Goal: Information Seeking & Learning: Check status

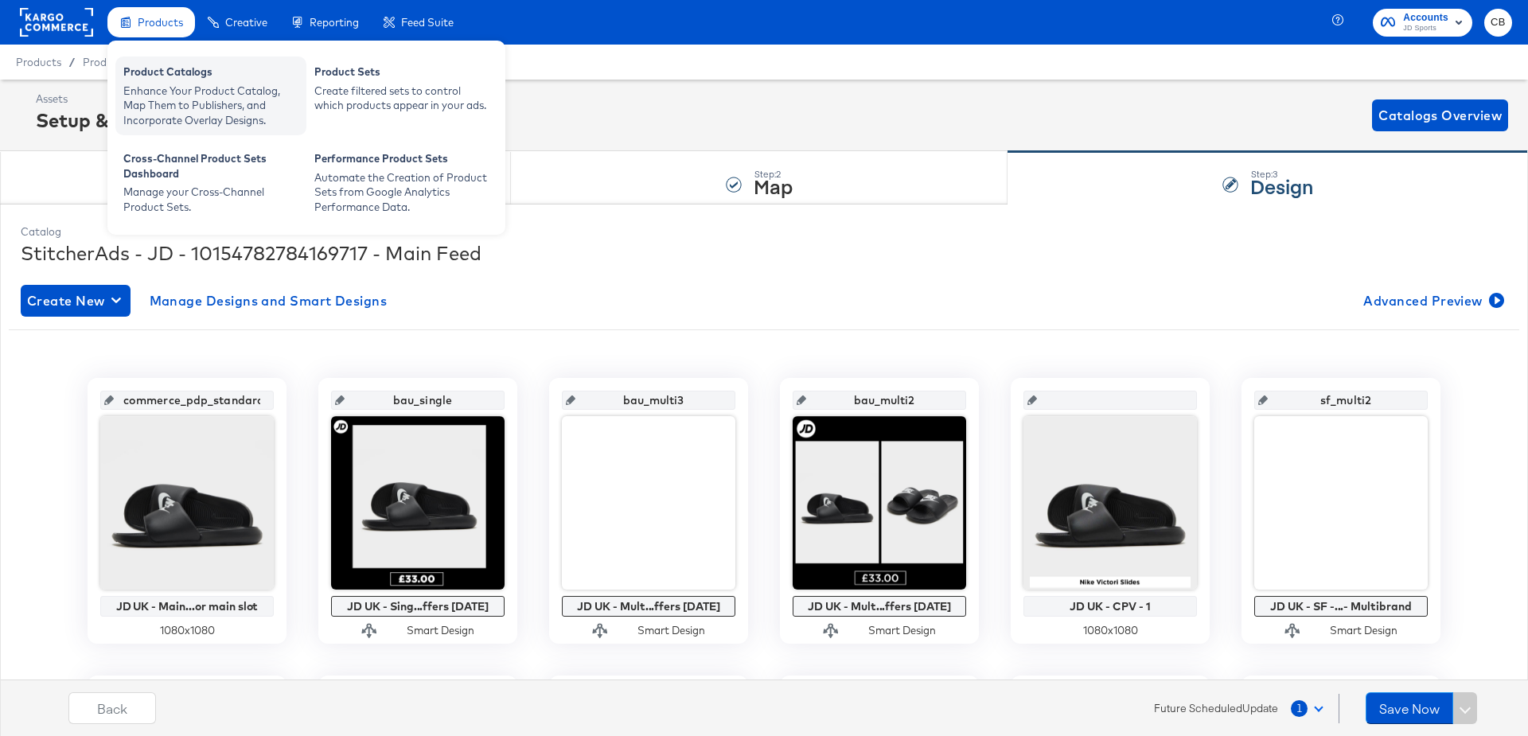
click at [162, 95] on div "Enhance Your Product Catalog, Map Them to Publishers, and Incorporate Overlay D…" at bounding box center [210, 106] width 175 height 45
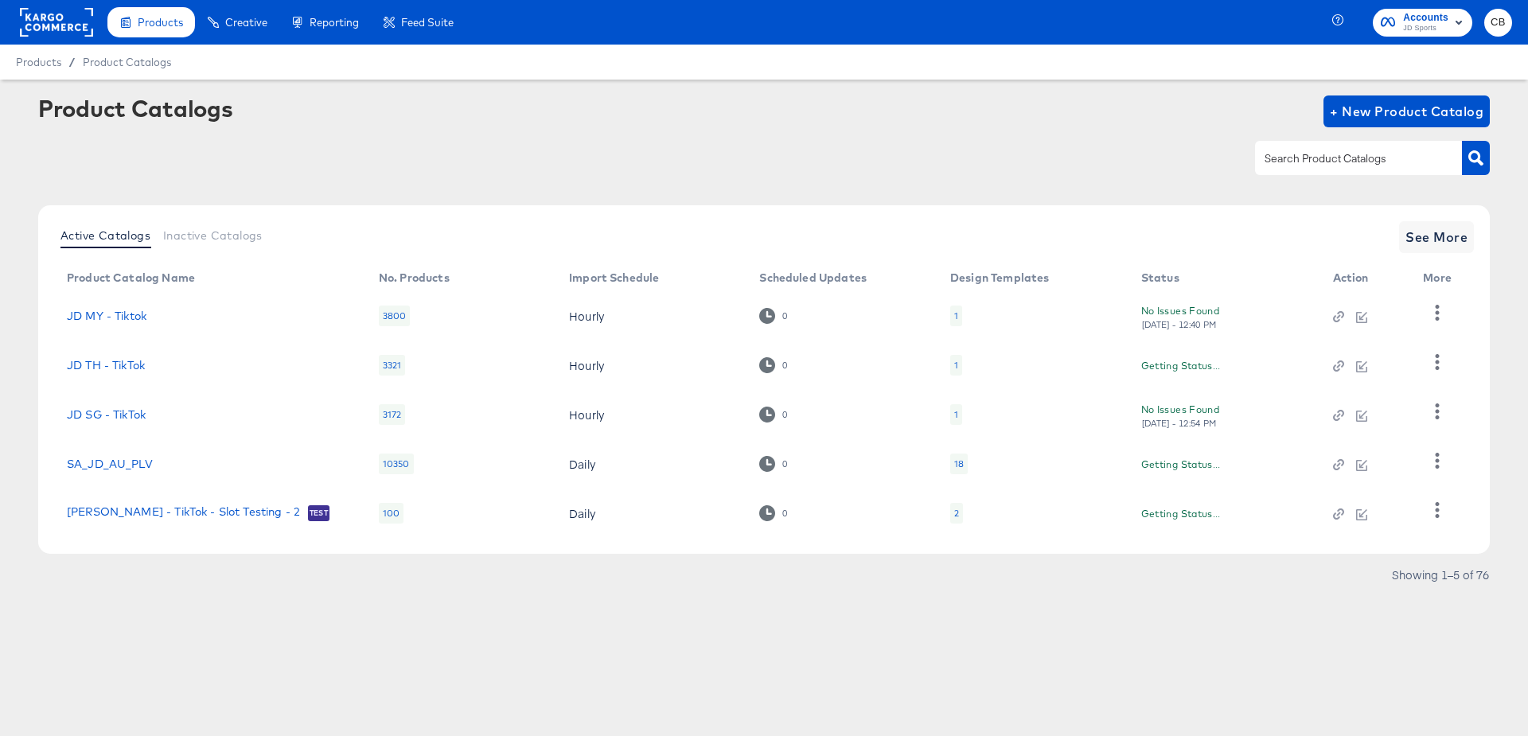
click at [42, 29] on rect at bounding box center [56, 22] width 73 height 29
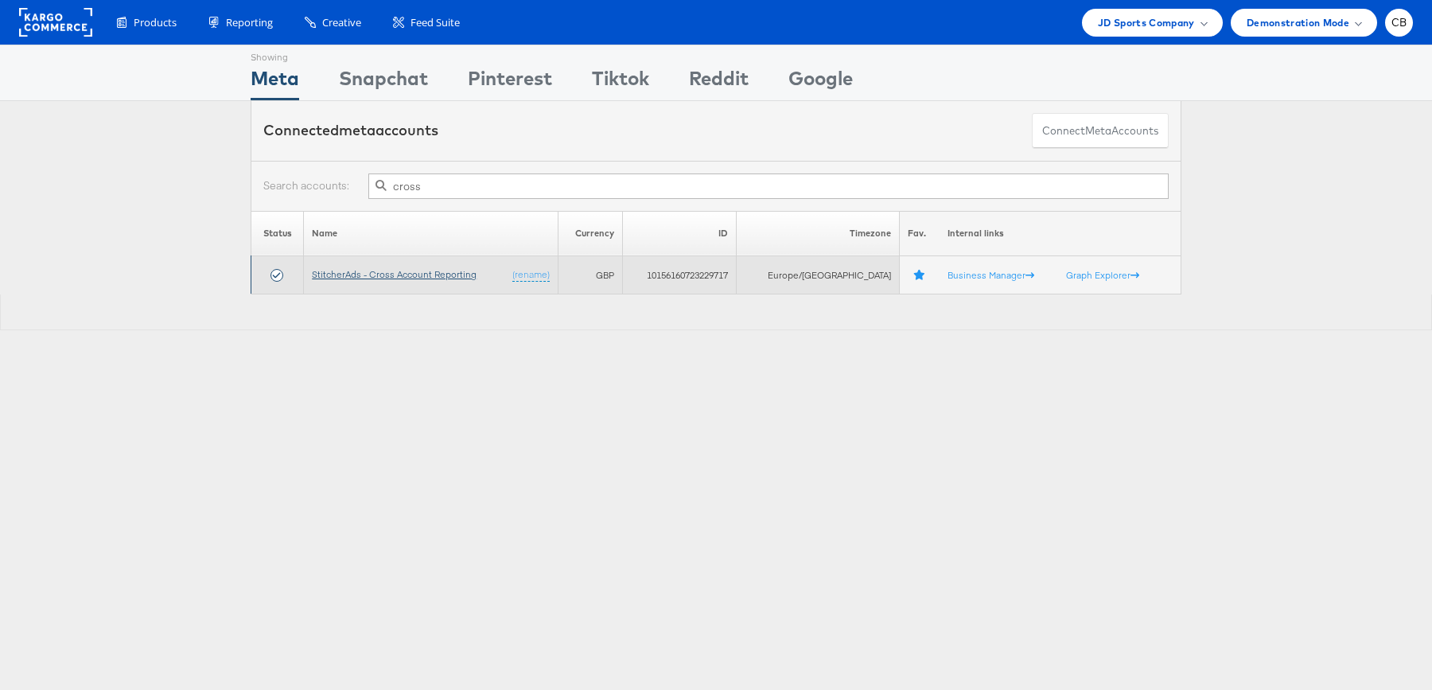
type input "cross"
click at [431, 275] on link "StitcherAds - Cross Account Reporting" at bounding box center [394, 274] width 165 height 12
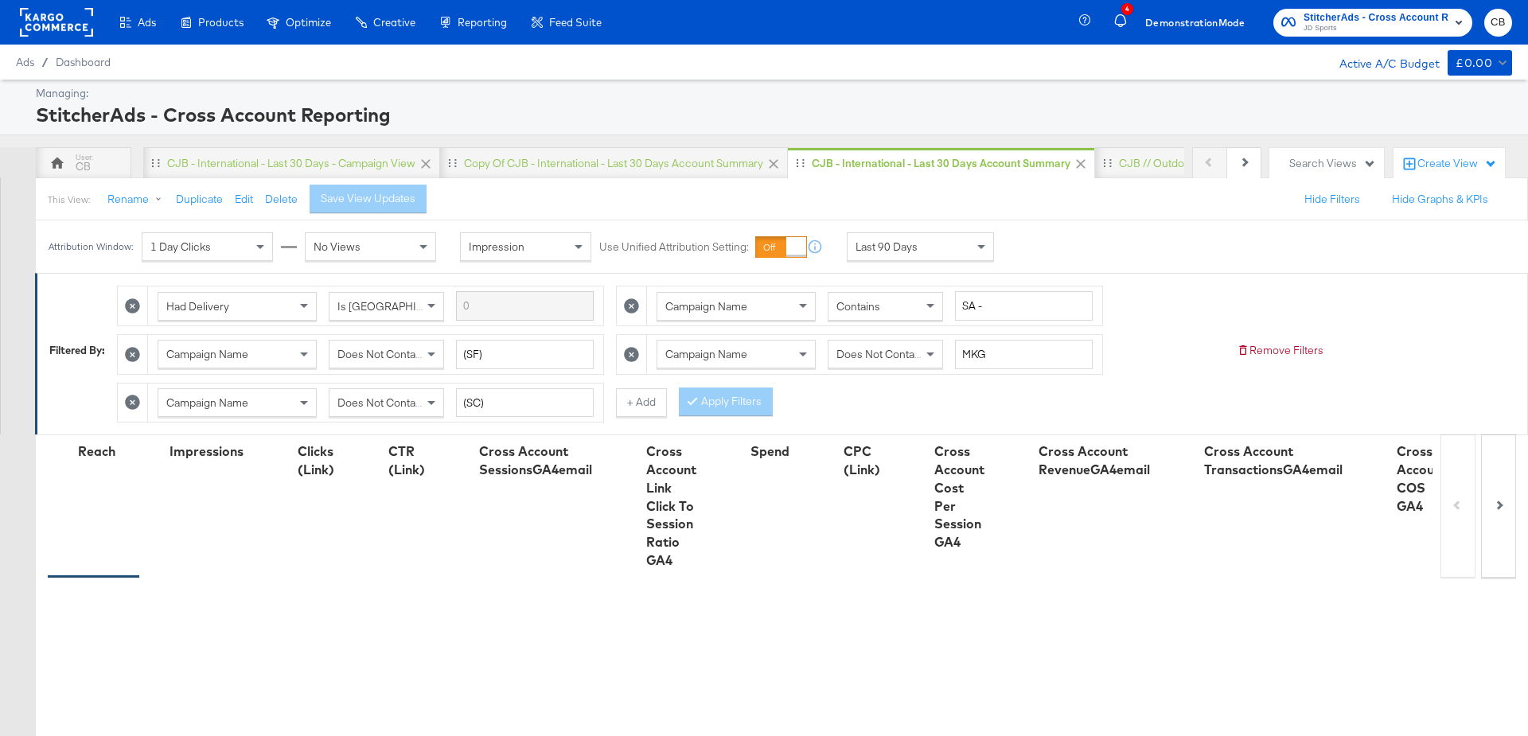
click at [970, 234] on div "Last 90 Days" at bounding box center [920, 246] width 146 height 27
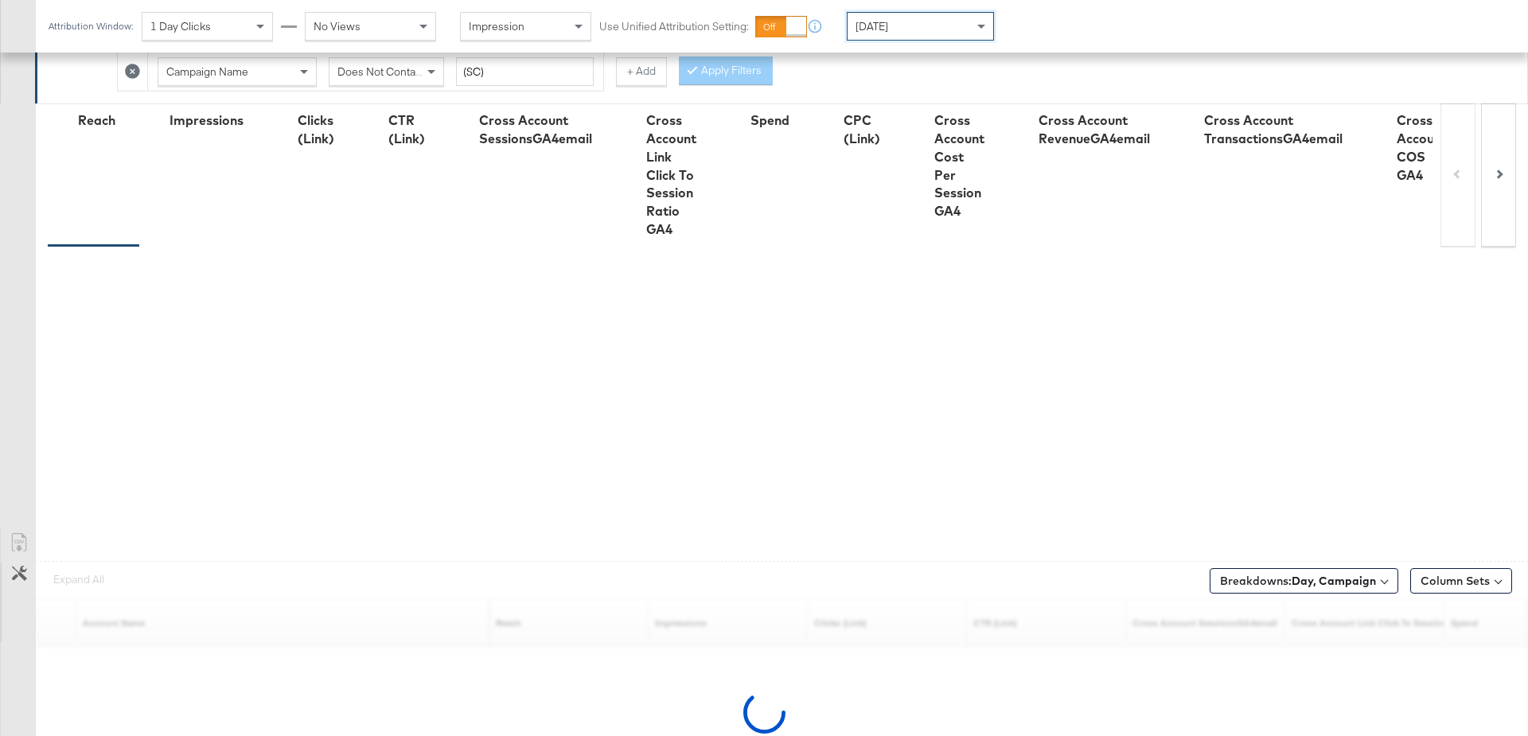
scroll to position [391, 0]
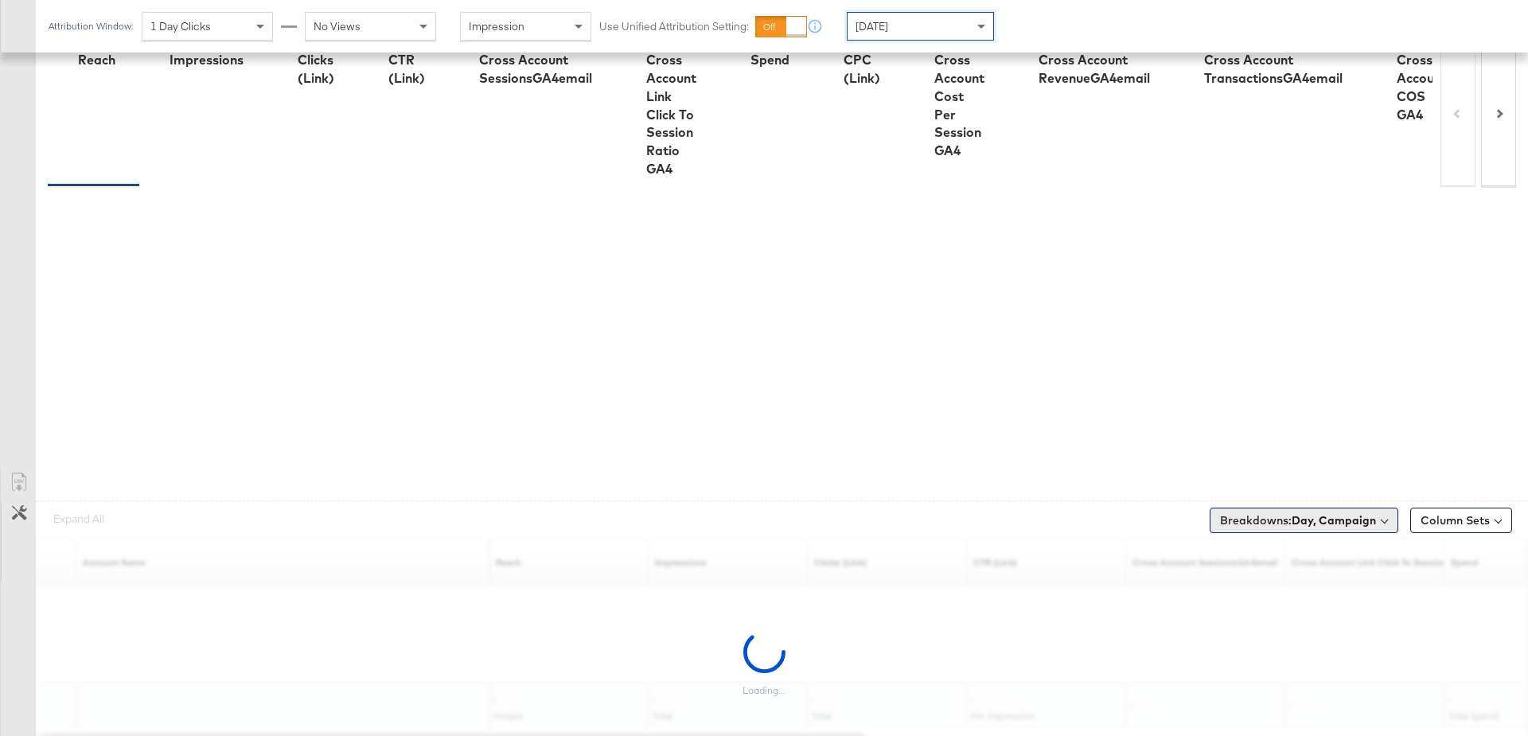
click at [1301, 514] on b "Day, Campaign" at bounding box center [1333, 520] width 84 height 14
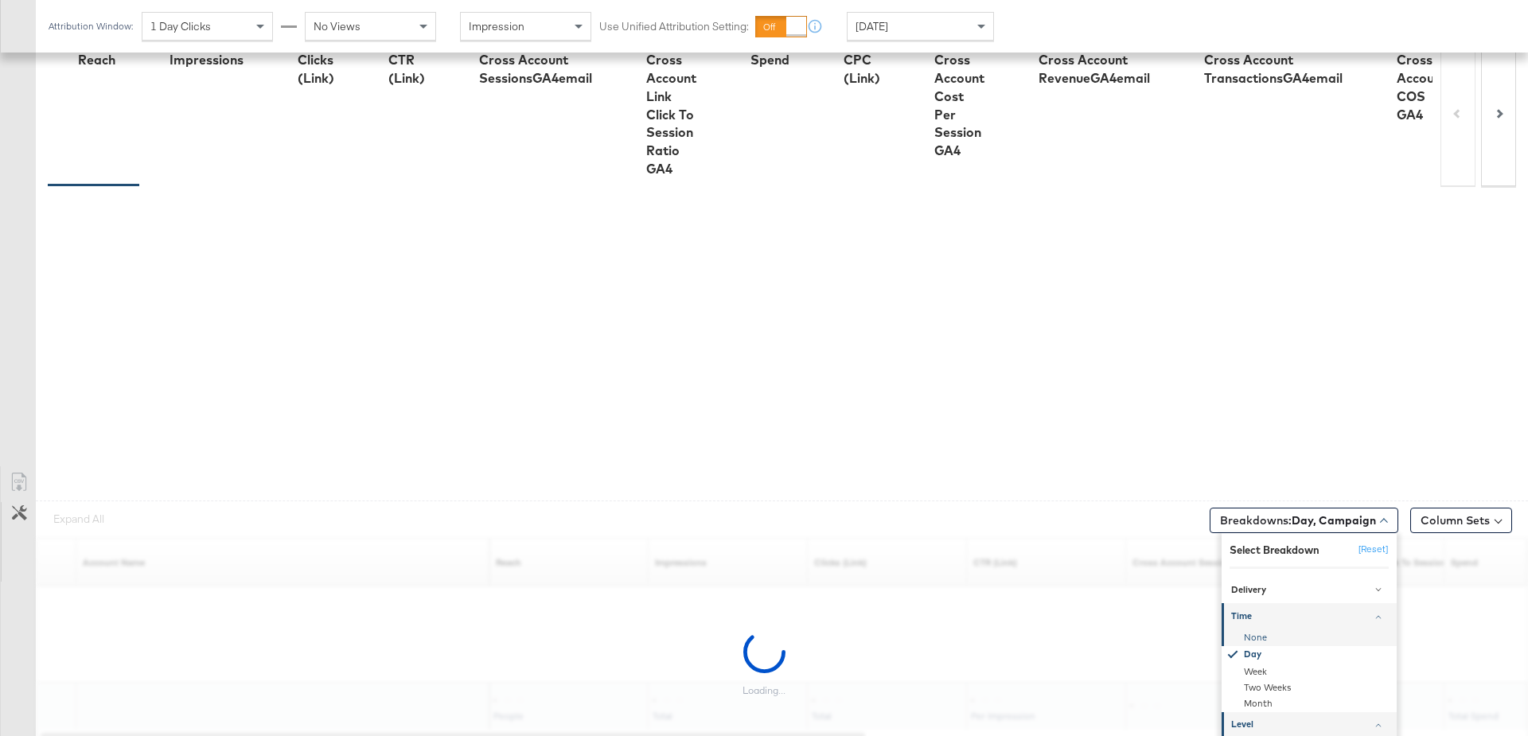
click at [1258, 629] on div "None" at bounding box center [1310, 637] width 173 height 16
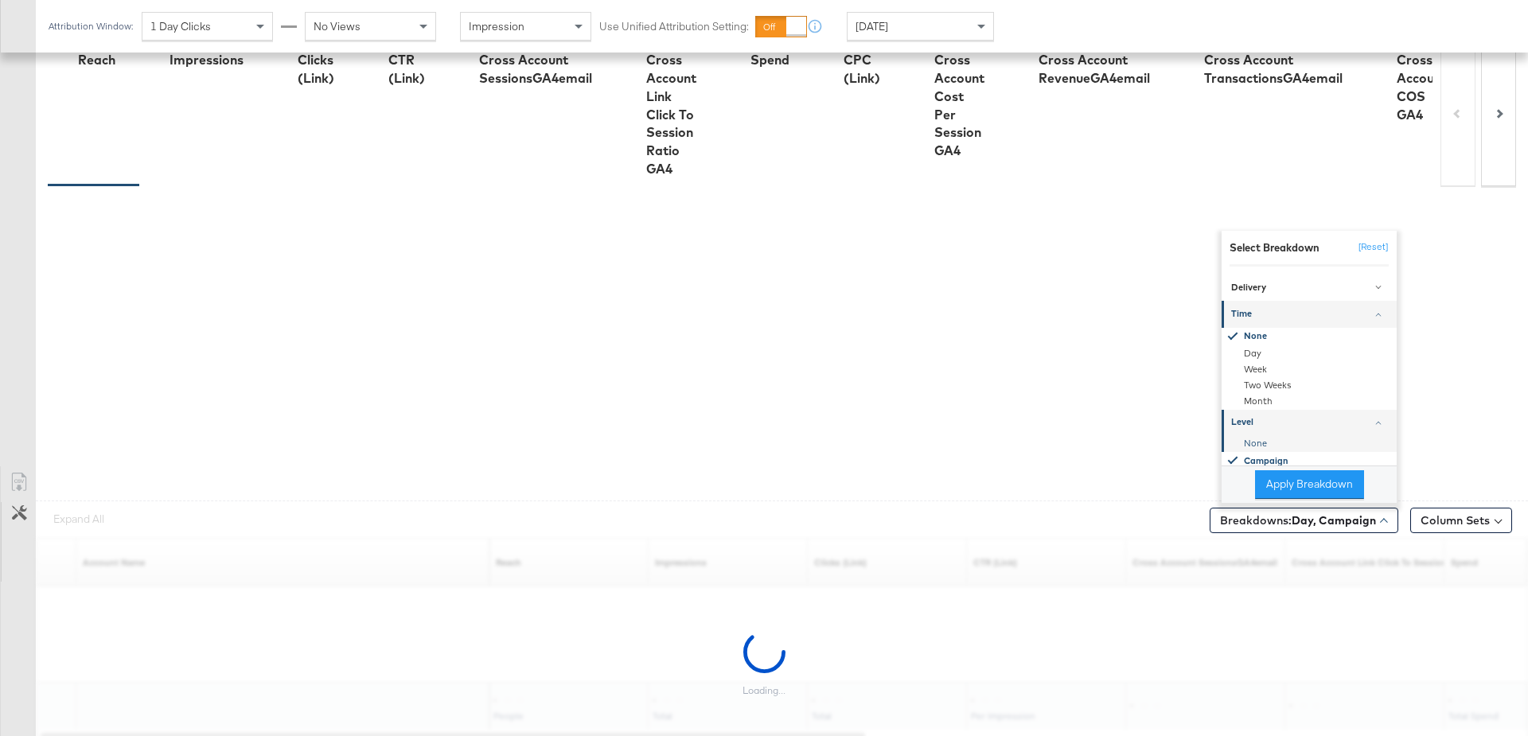
click at [1258, 438] on div "None" at bounding box center [1310, 443] width 173 height 16
click at [1276, 465] on div "Apply Breakdown" at bounding box center [1308, 483] width 175 height 37
click at [1279, 487] on button "Apply Breakdown" at bounding box center [1309, 484] width 109 height 29
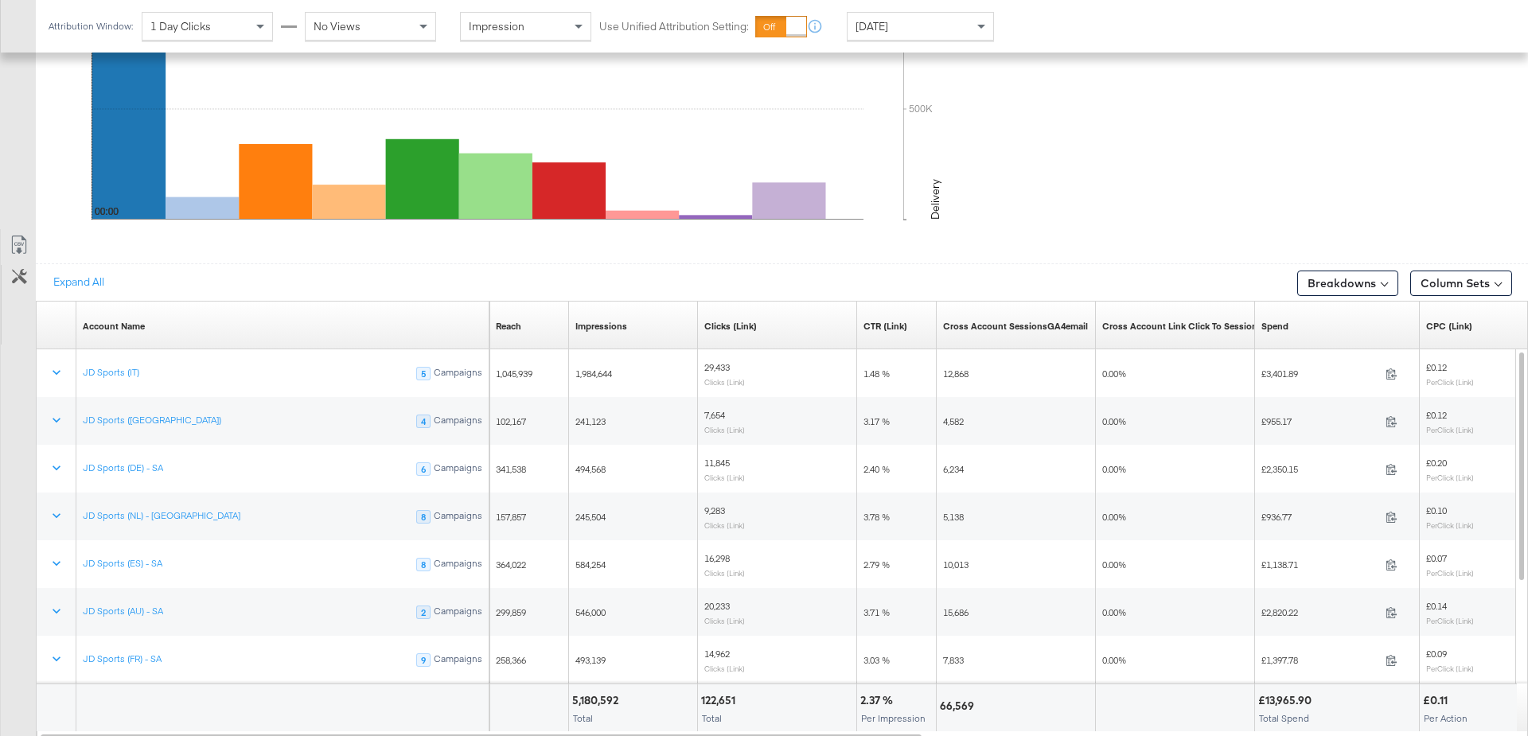
scroll to position [843, 0]
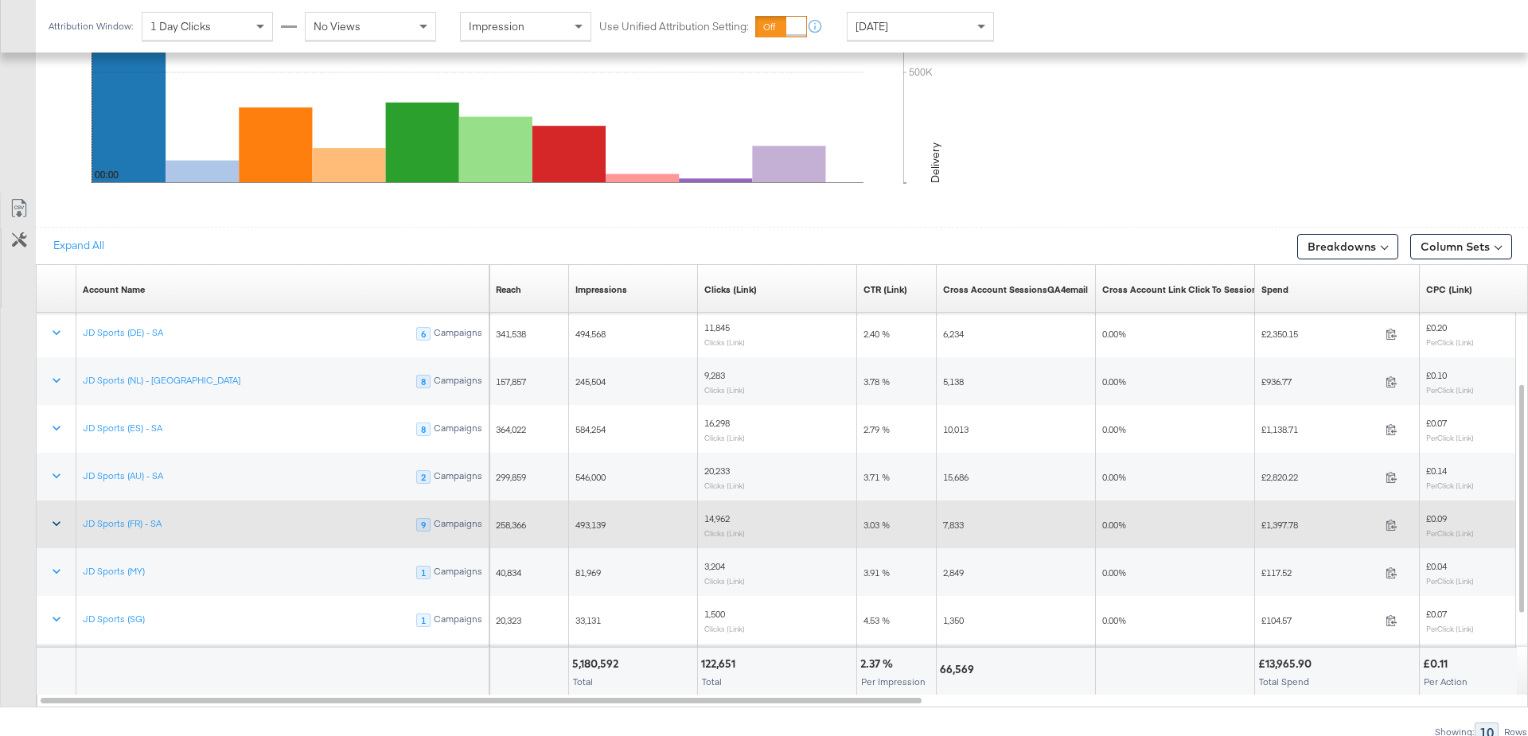
click at [55, 522] on icon at bounding box center [57, 524] width 8 height 5
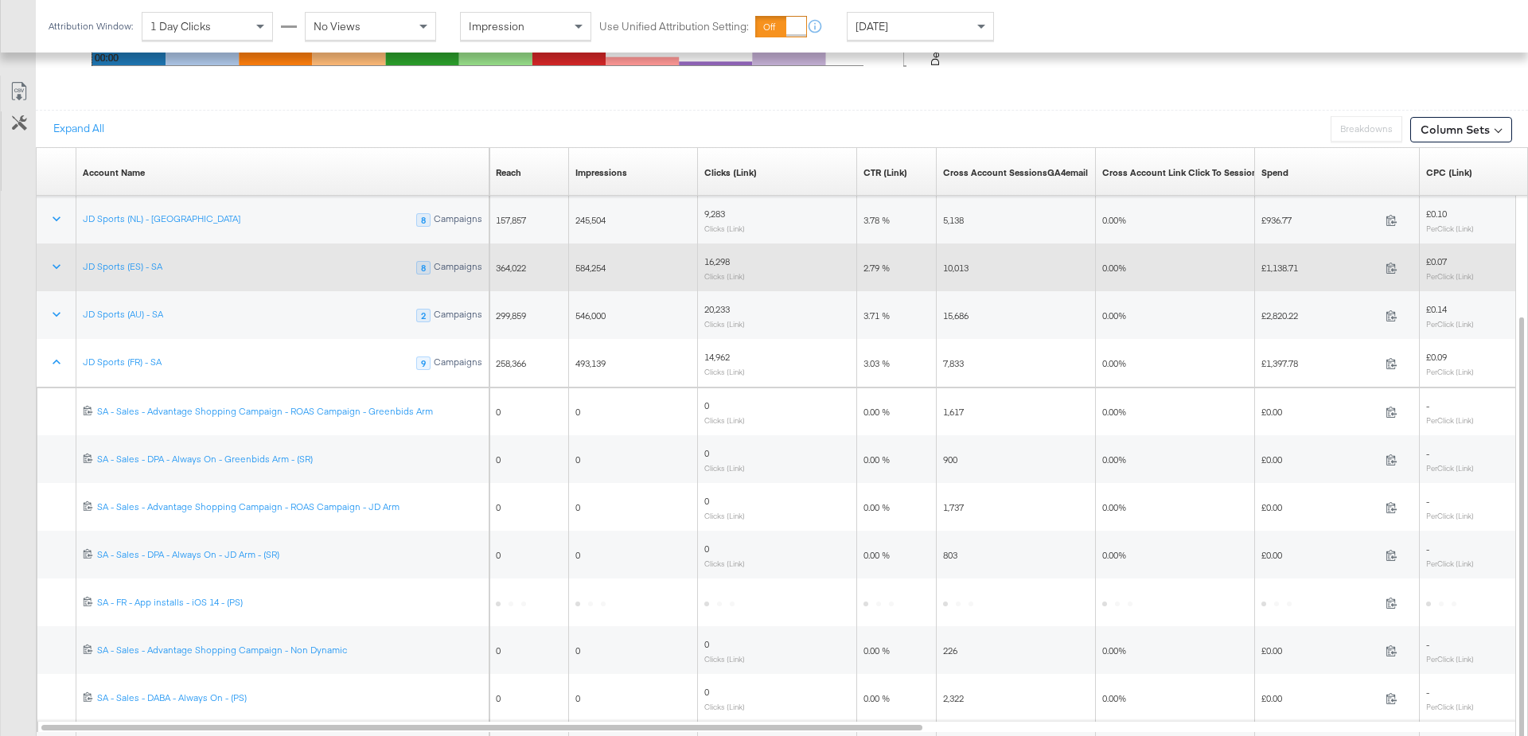
scroll to position [969, 0]
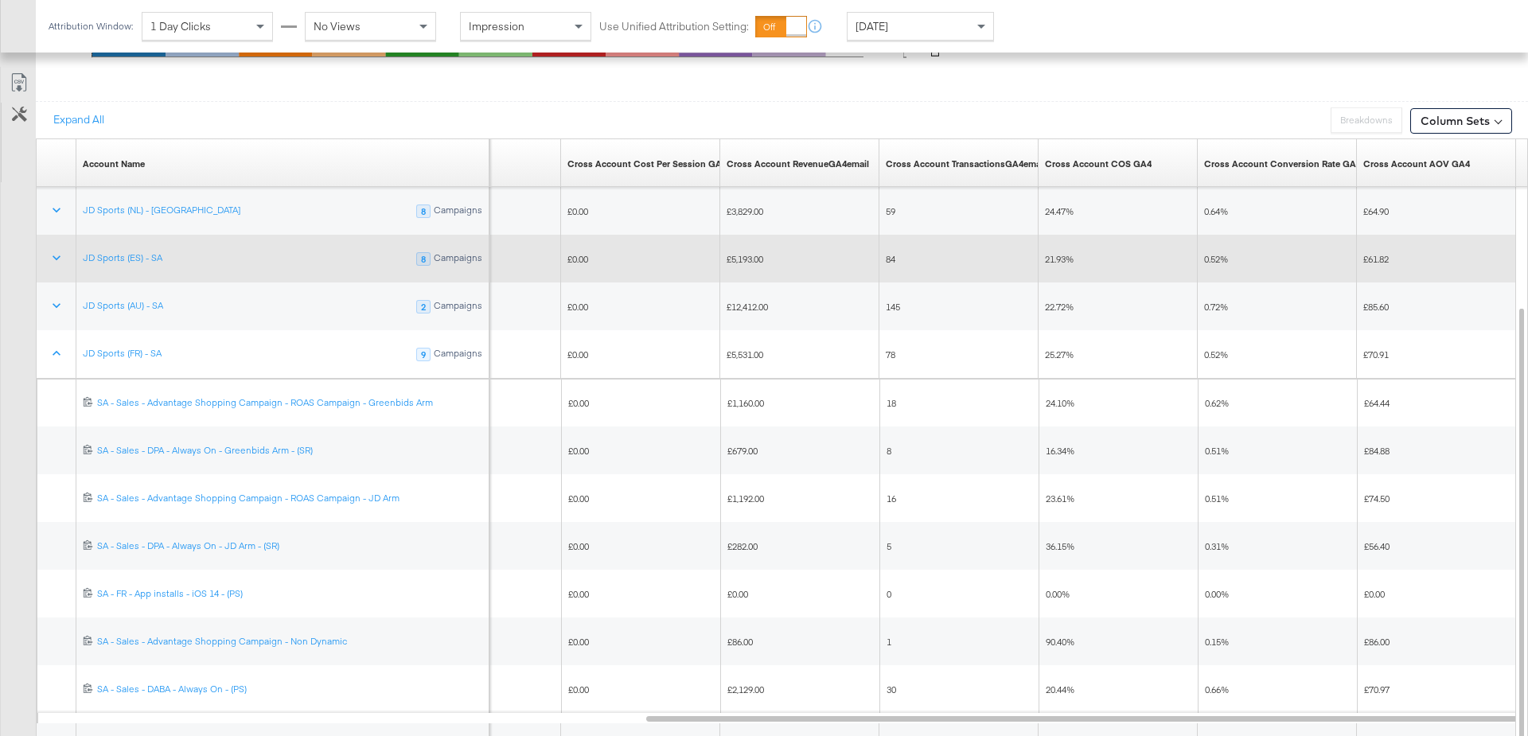
click at [956, 35] on div "Yesterday" at bounding box center [920, 26] width 146 height 27
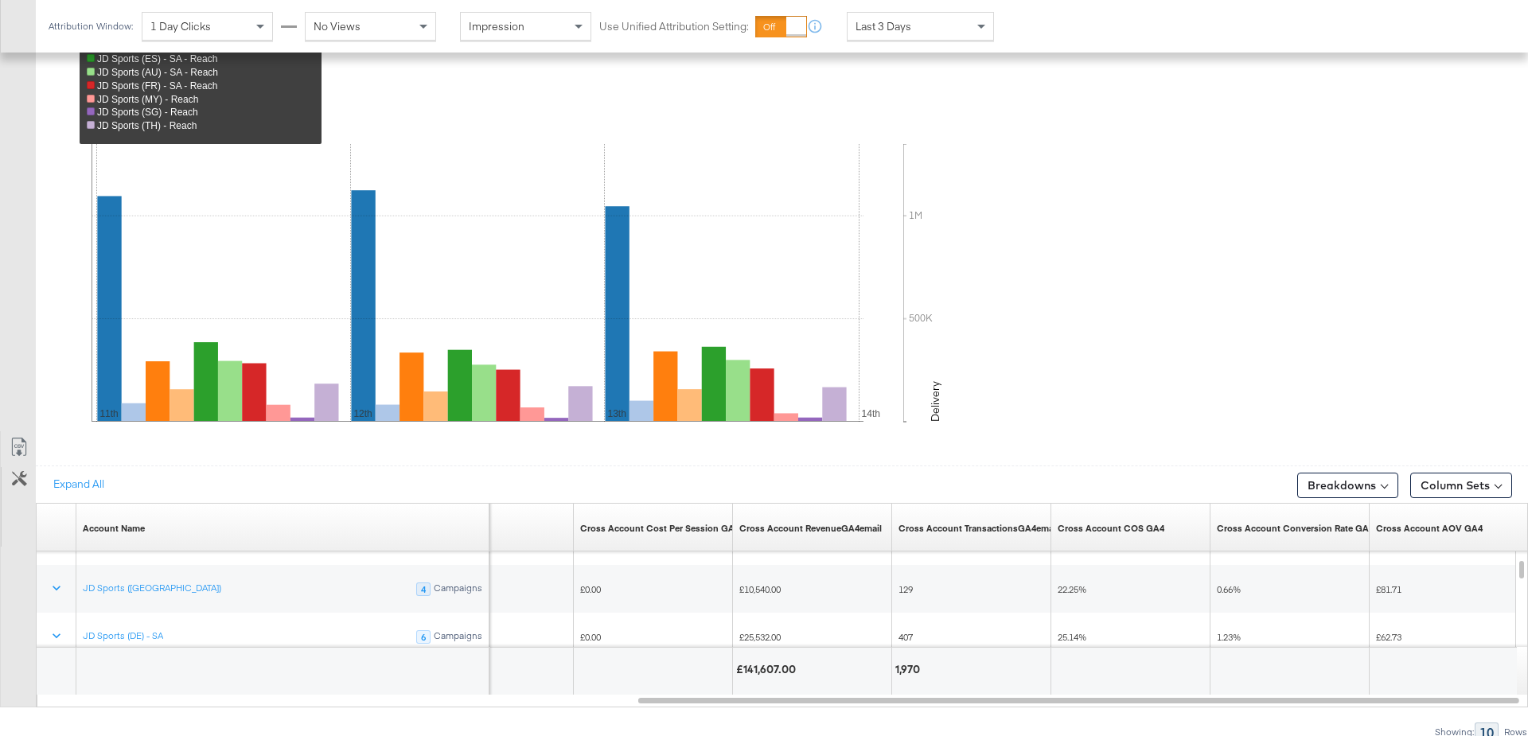
scroll to position [843, 0]
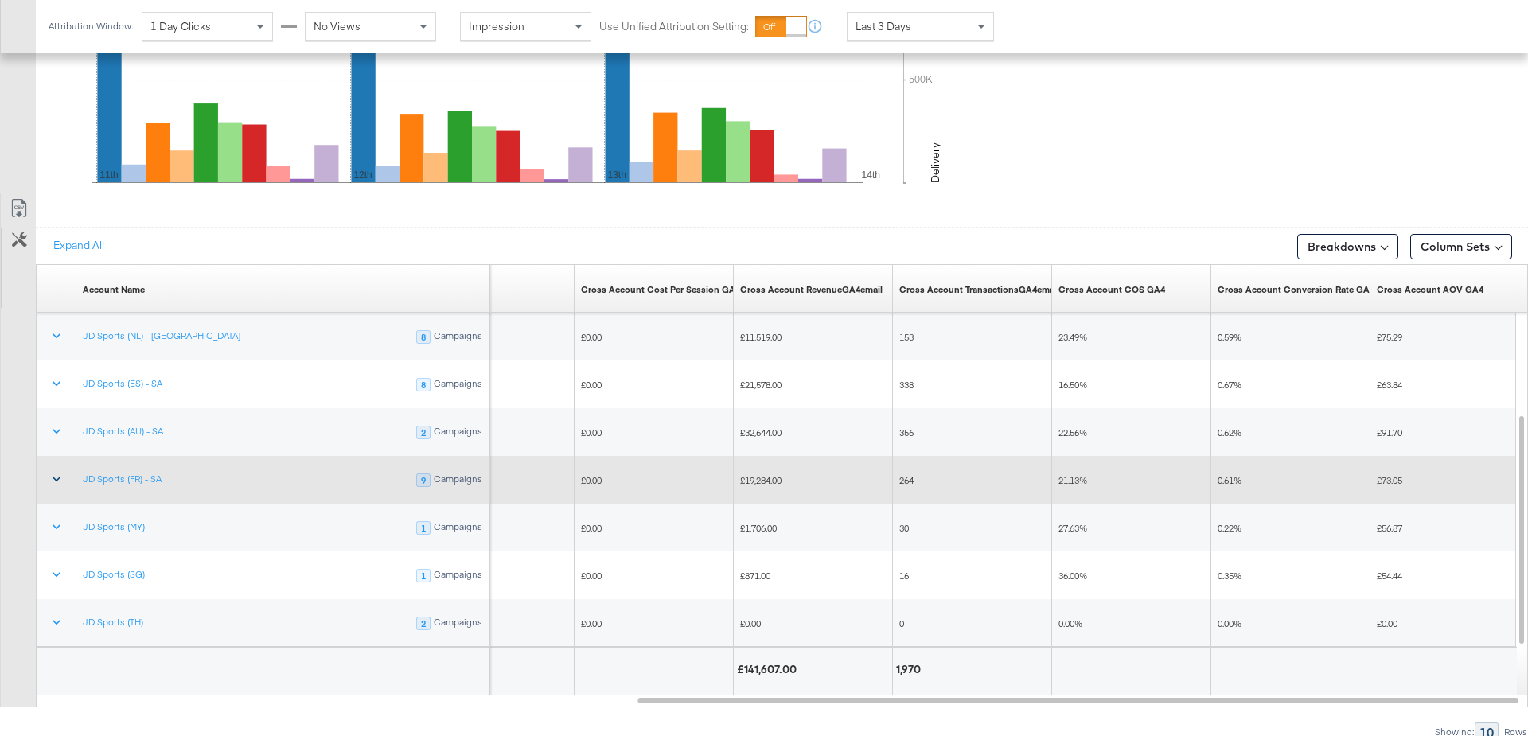
click at [49, 471] on icon at bounding box center [57, 479] width 16 height 16
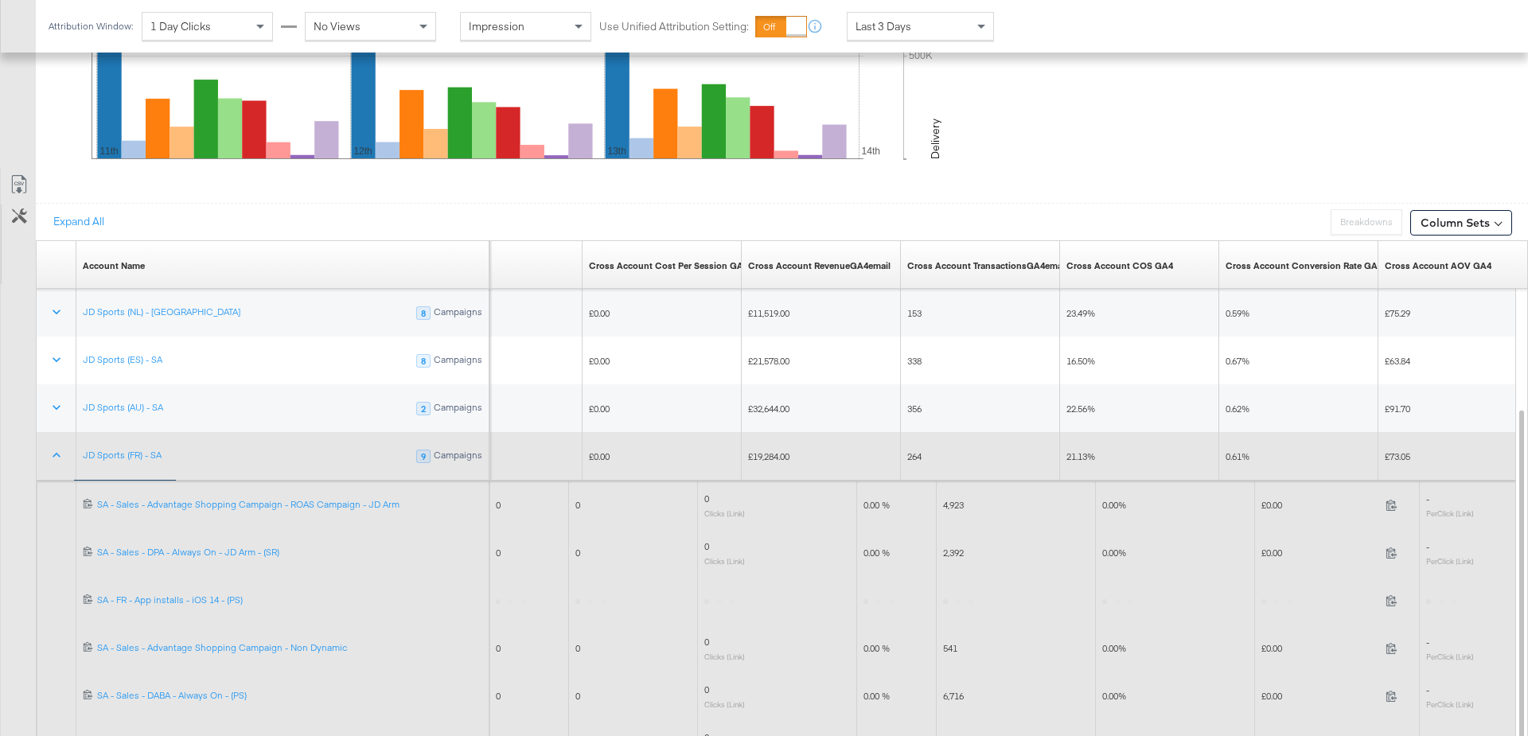
scroll to position [874, 0]
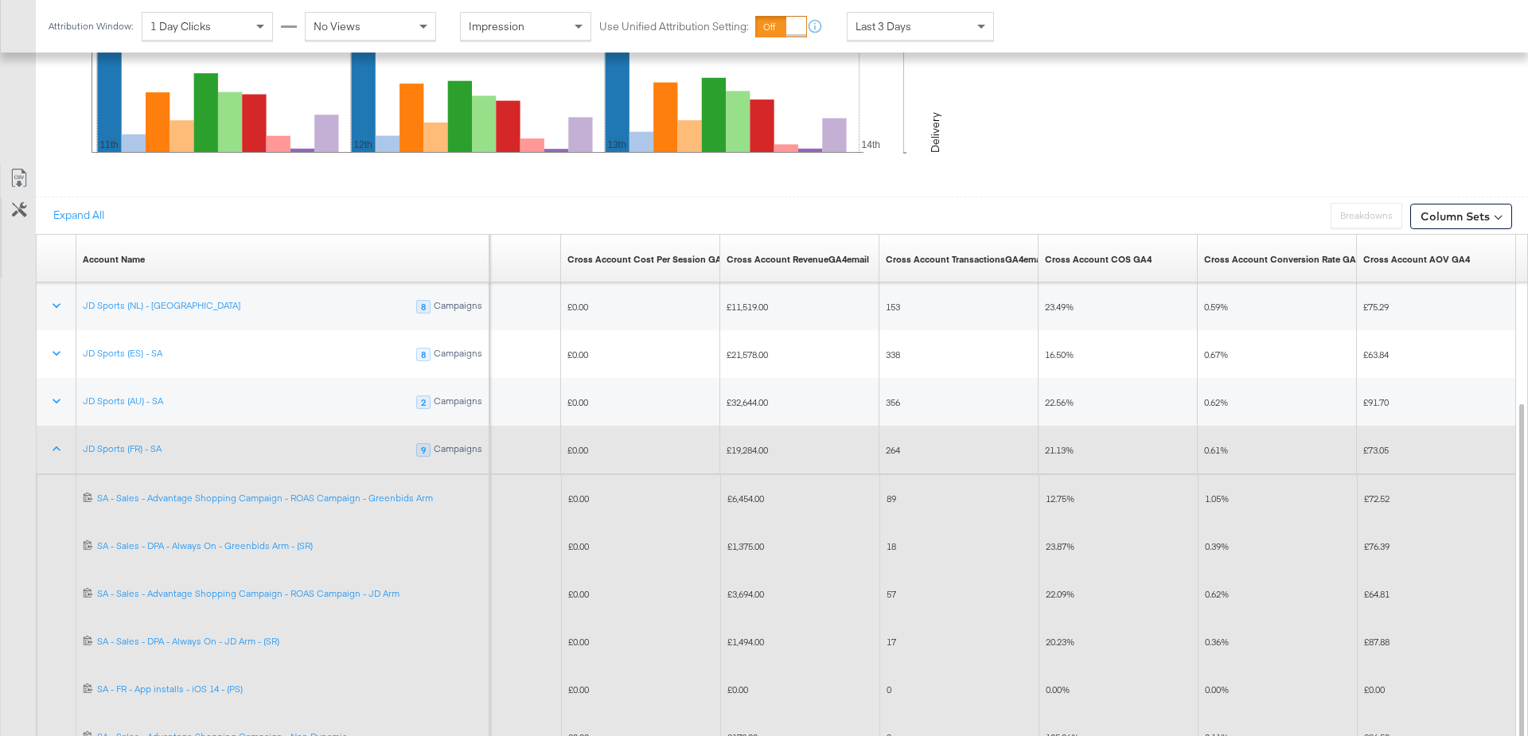
click at [1056, 493] on span "12.75%" at bounding box center [1060, 499] width 29 height 12
click at [1061, 594] on div "22.09%" at bounding box center [1118, 594] width 159 height 25
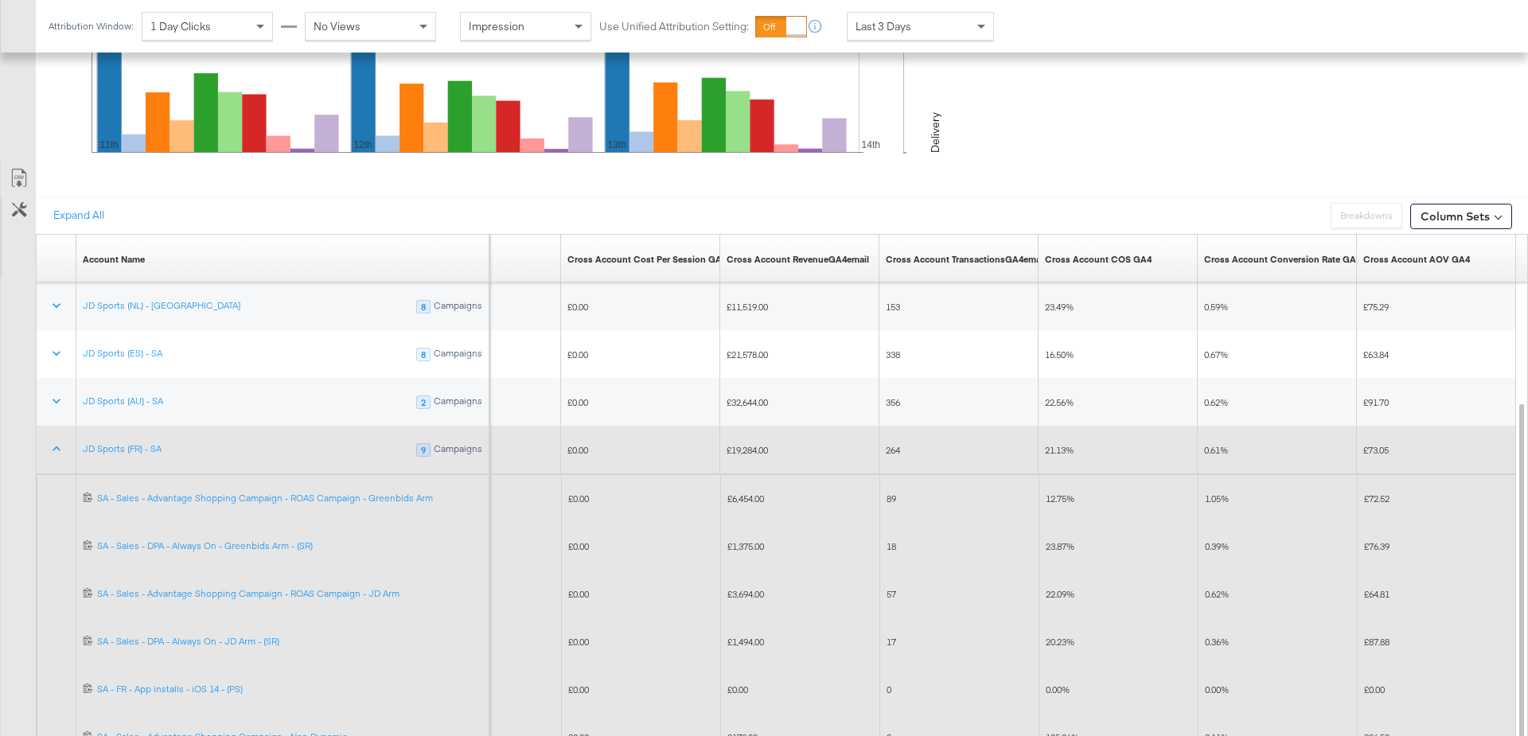
click at [1061, 594] on div "22.09%" at bounding box center [1118, 594] width 159 height 25
click at [1055, 540] on span "23.87%" at bounding box center [1060, 546] width 29 height 12
click at [1060, 493] on span "12.75%" at bounding box center [1060, 499] width 29 height 12
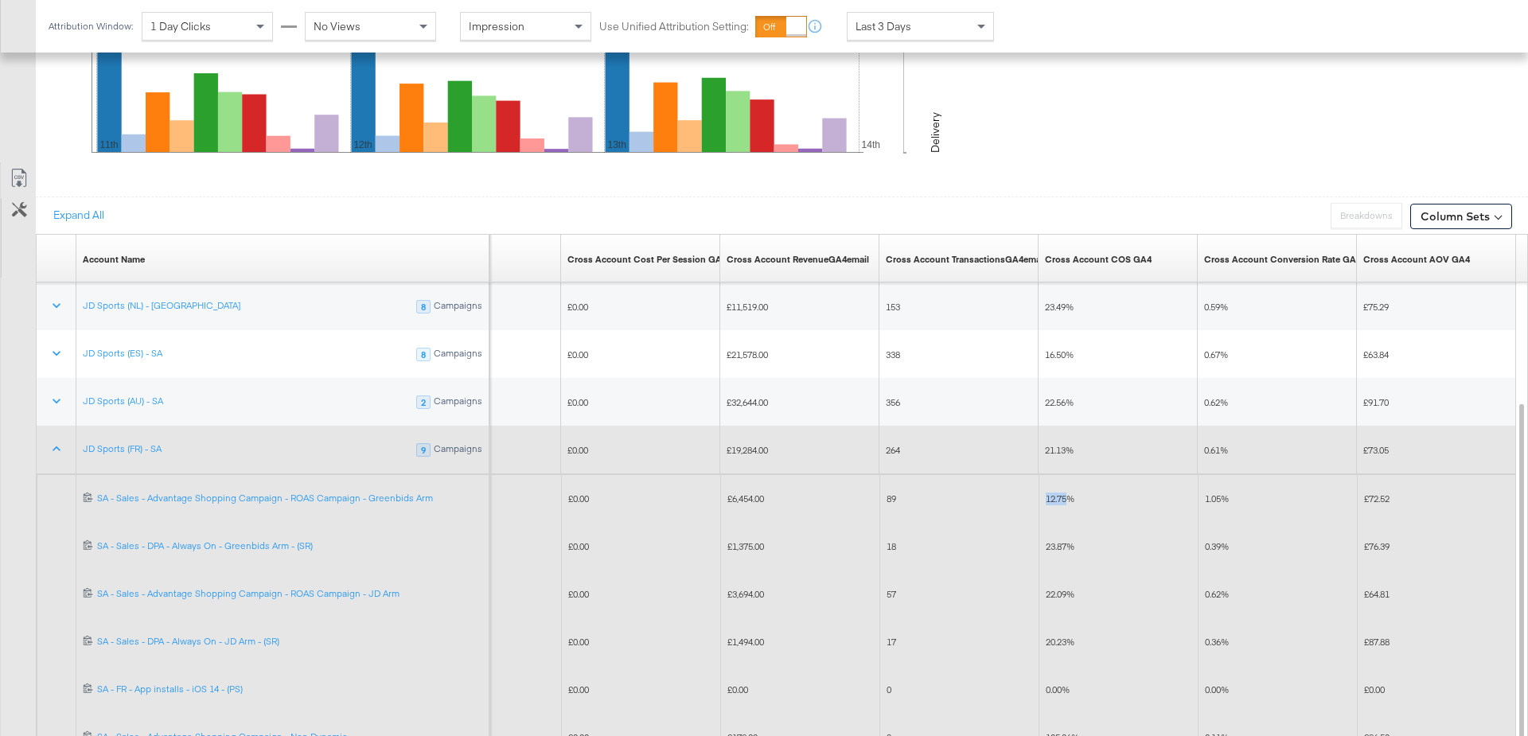
click at [1060, 493] on span "12.75%" at bounding box center [1060, 499] width 29 height 12
click at [1051, 589] on span "22.09%" at bounding box center [1060, 594] width 29 height 12
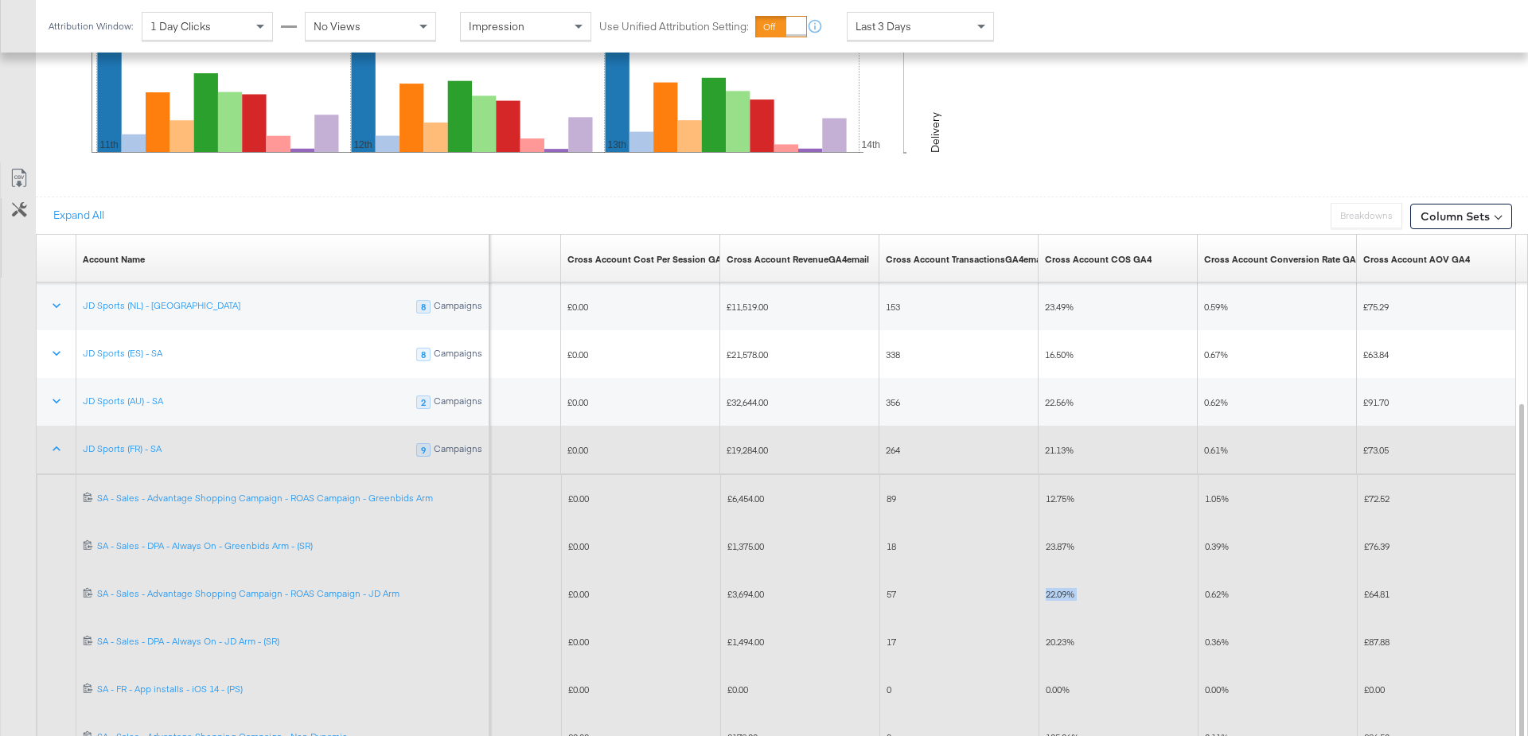
click at [1058, 540] on span "23.87%" at bounding box center [1060, 546] width 29 height 12
click at [1055, 493] on span "12.75%" at bounding box center [1060, 499] width 29 height 12
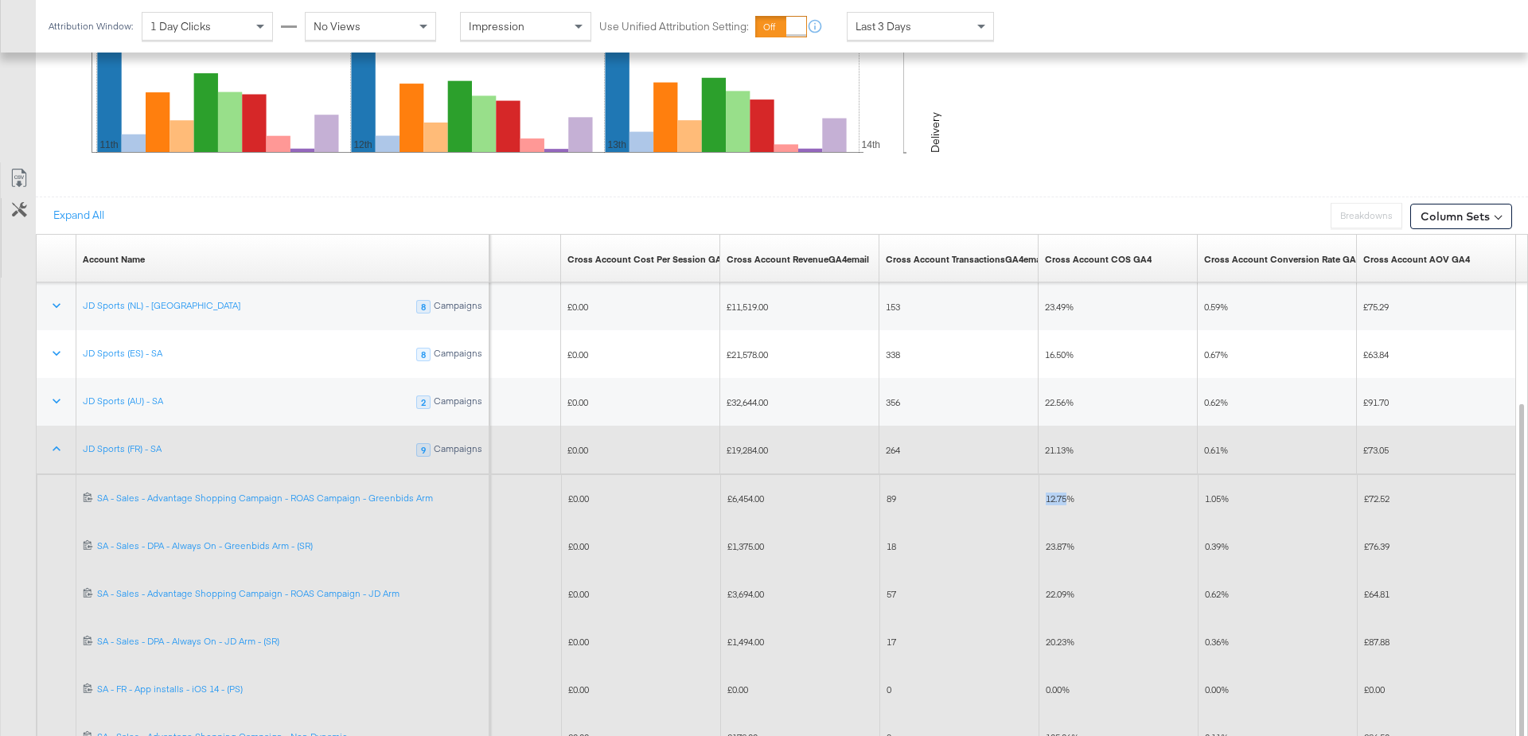
click at [1055, 493] on span "12.75%" at bounding box center [1060, 499] width 29 height 12
click at [1067, 636] on span "20.23%" at bounding box center [1060, 642] width 29 height 12
click at [1064, 598] on div "22.09%" at bounding box center [1118, 594] width 159 height 25
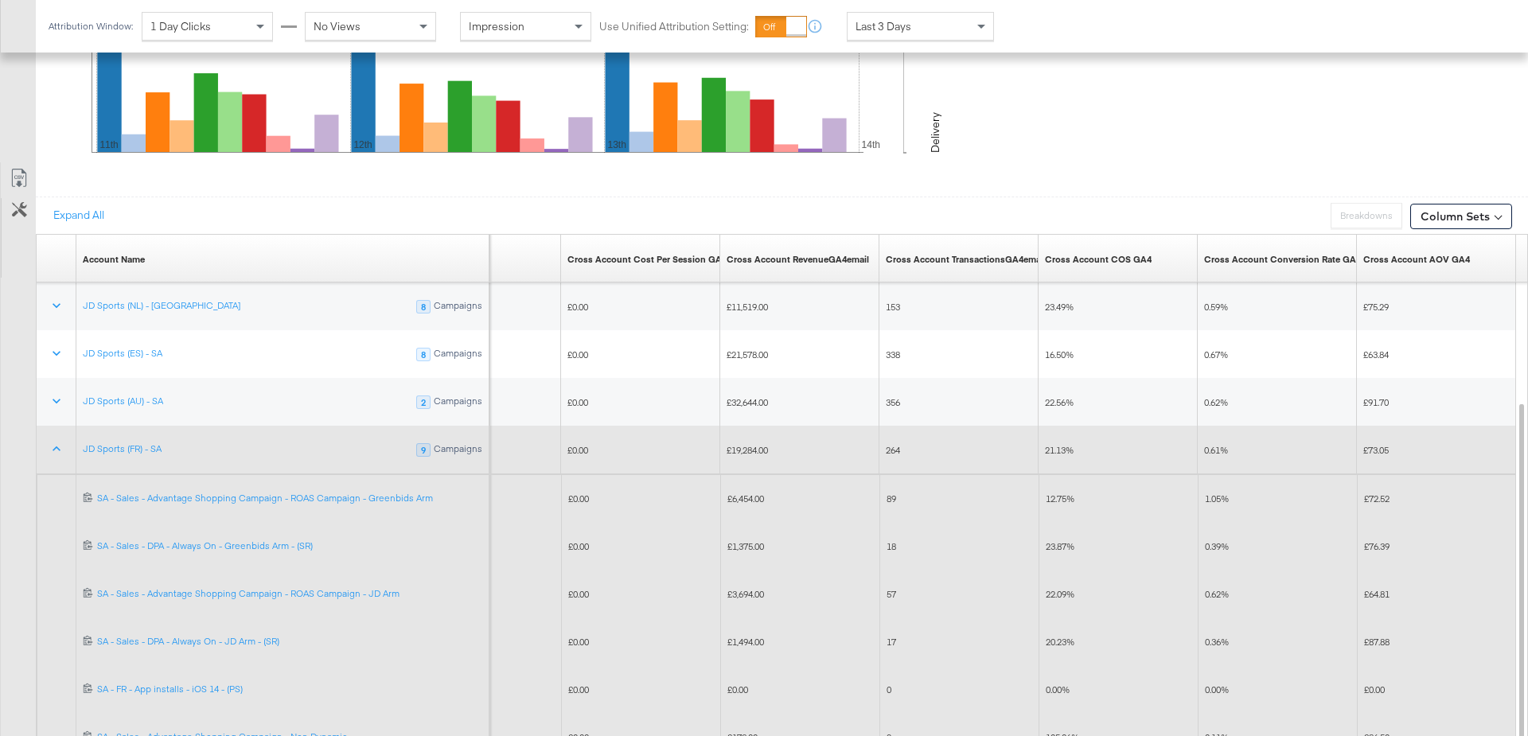
click at [1061, 588] on span "22.09%" at bounding box center [1060, 594] width 29 height 12
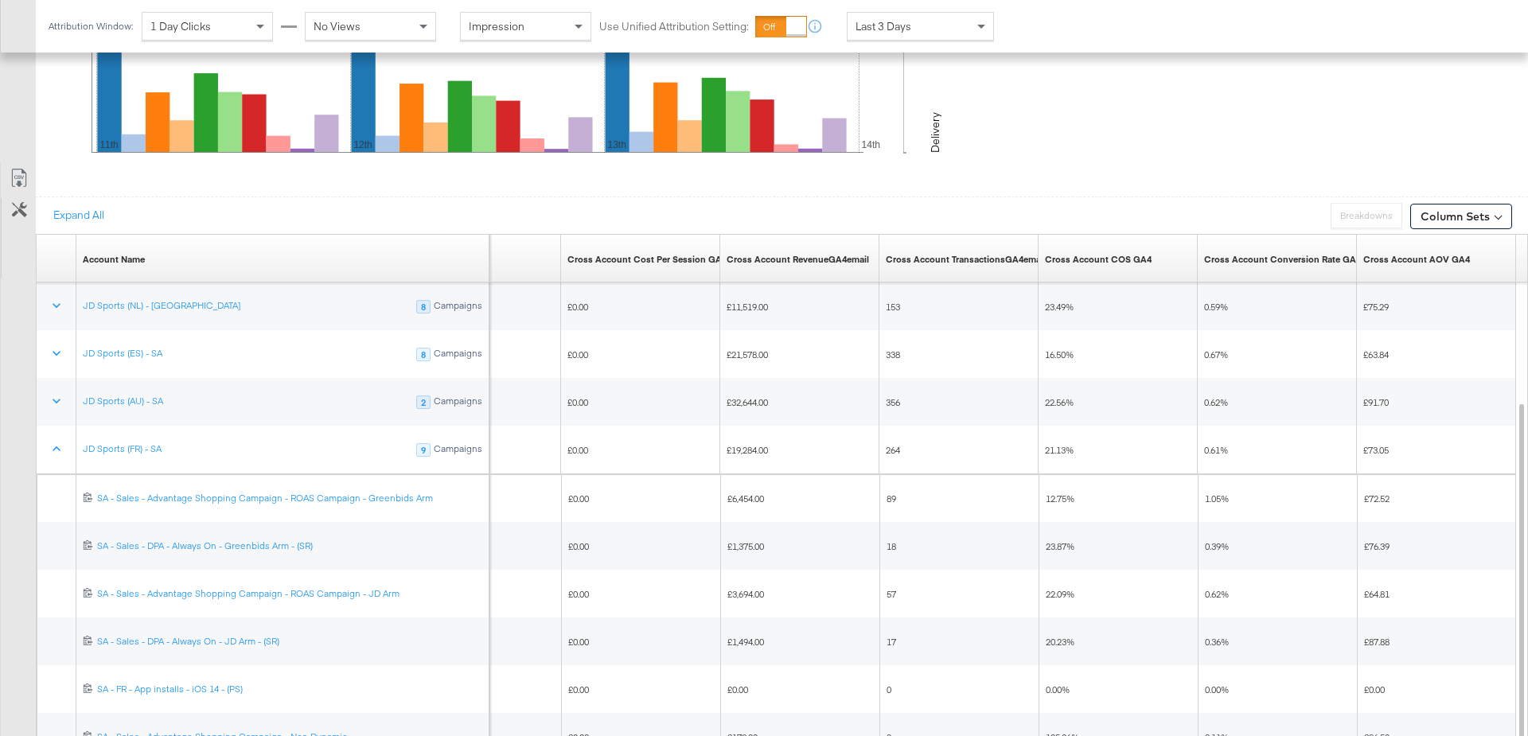
click at [968, 30] on div "Last 3 Days" at bounding box center [920, 26] width 146 height 27
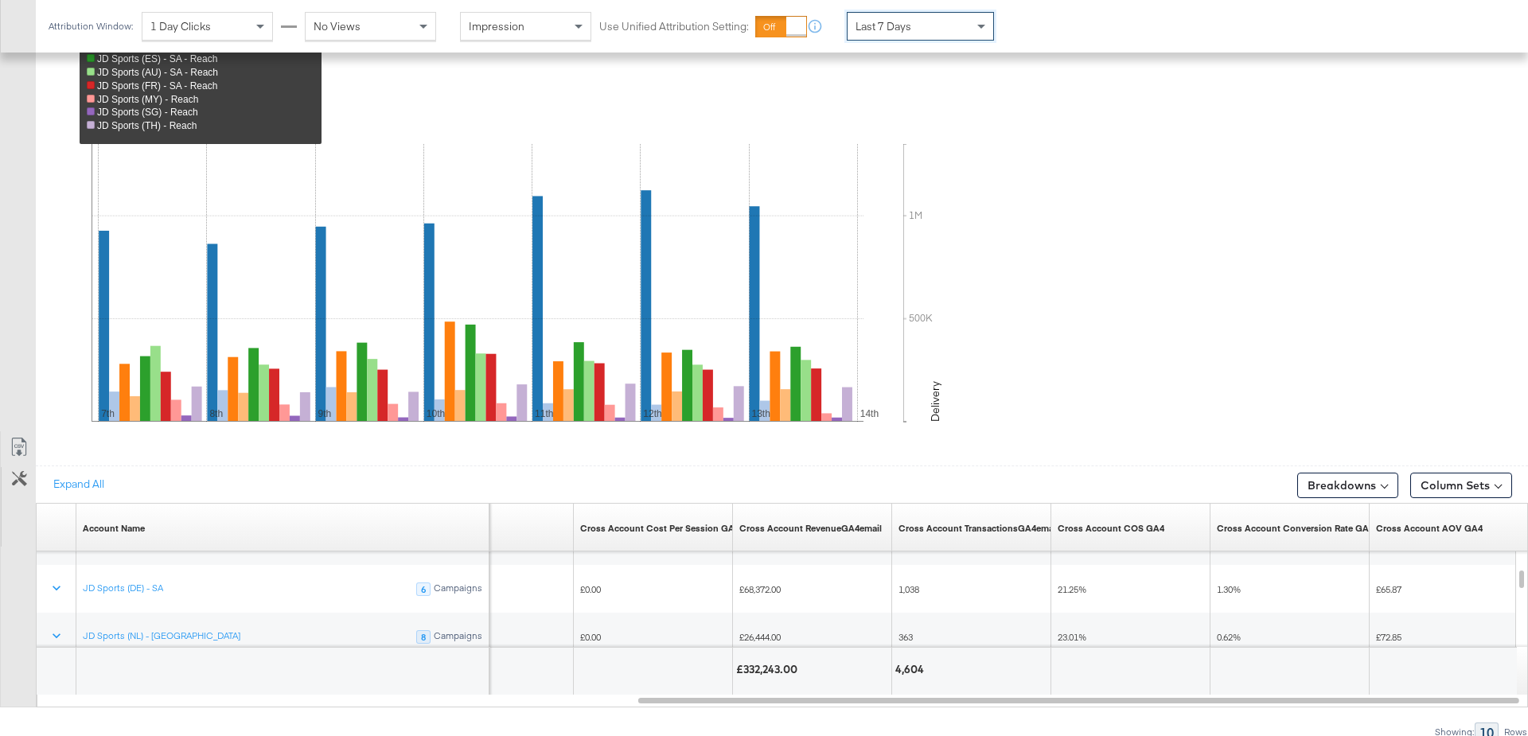
scroll to position [843, 0]
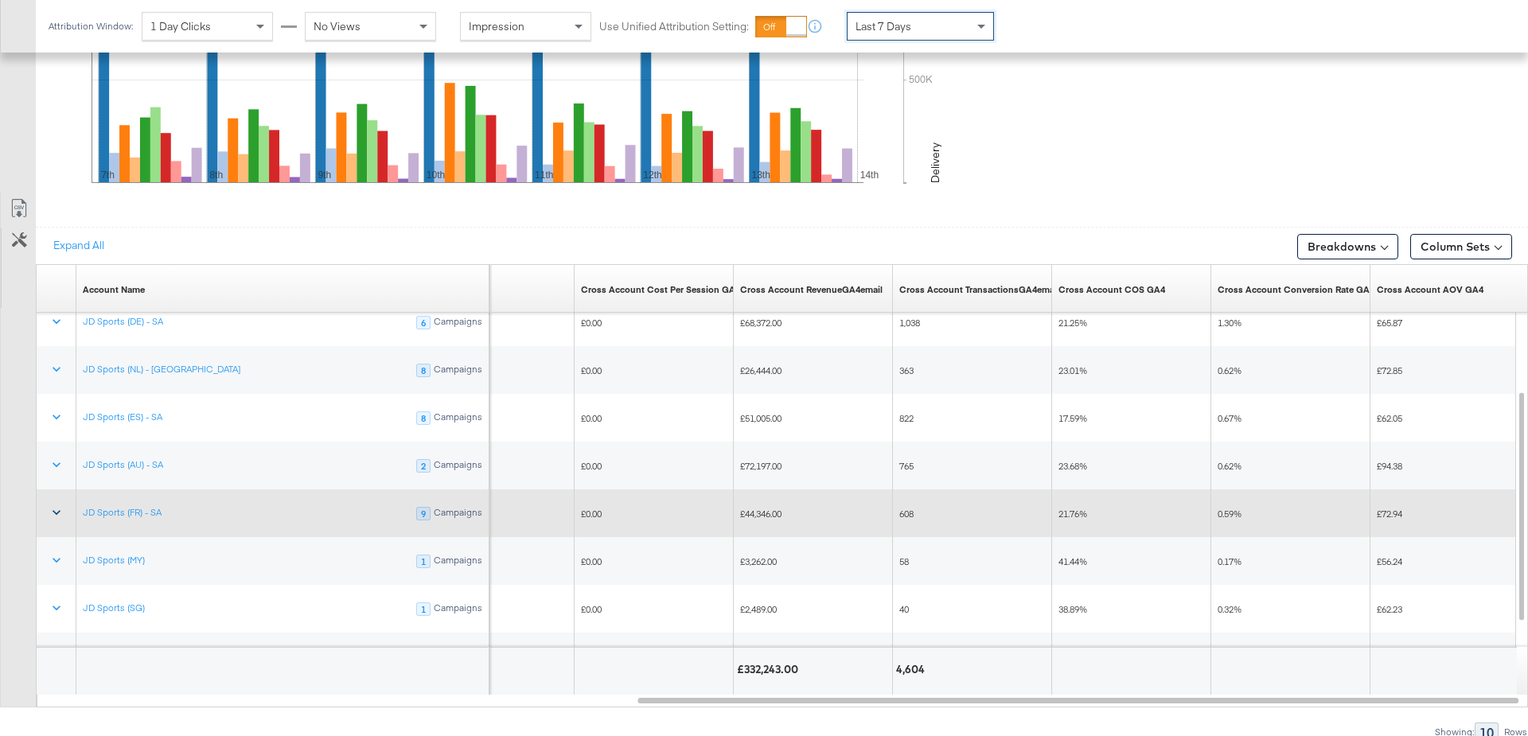
click at [55, 504] on icon at bounding box center [57, 512] width 16 height 16
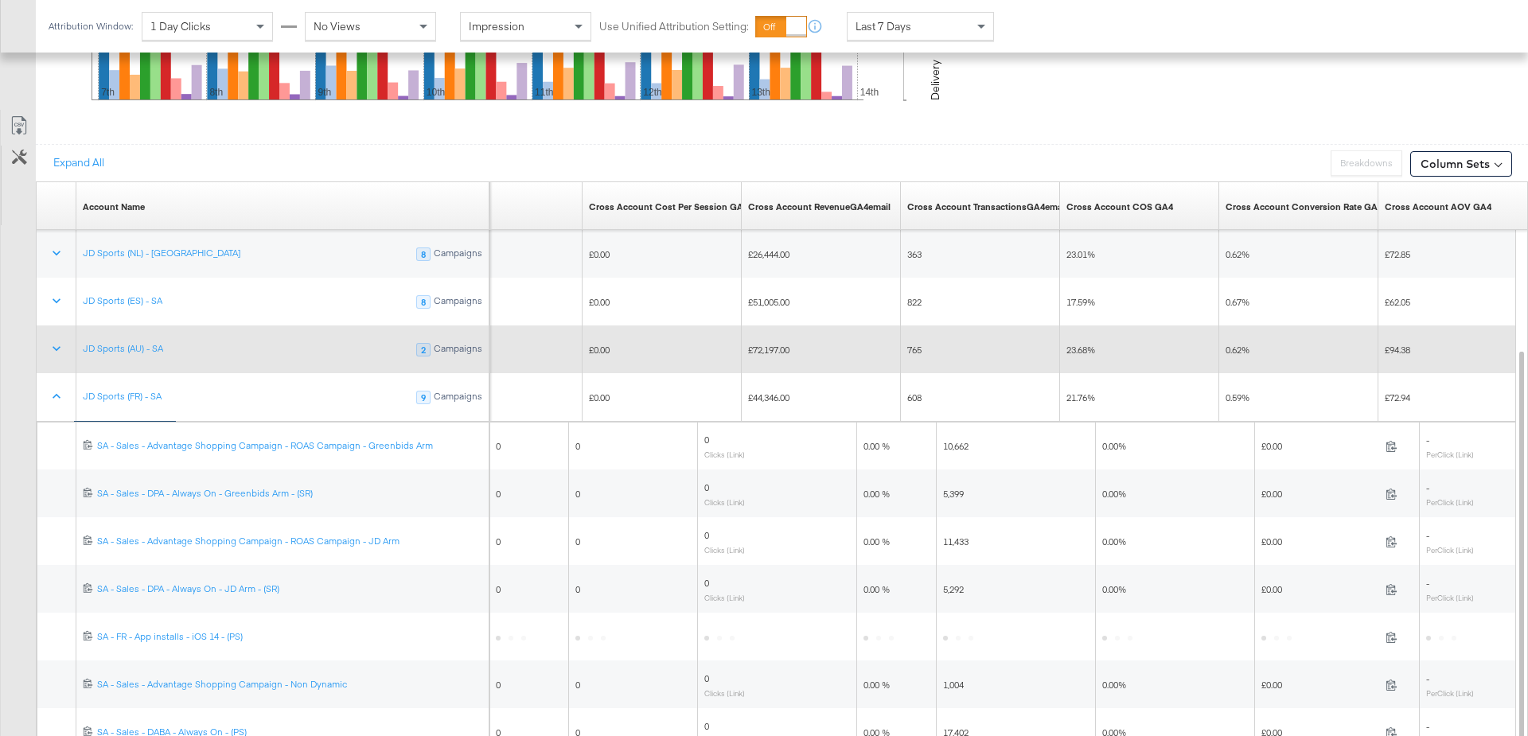
scroll to position [958, 0]
